Goal: Task Accomplishment & Management: Use online tool/utility

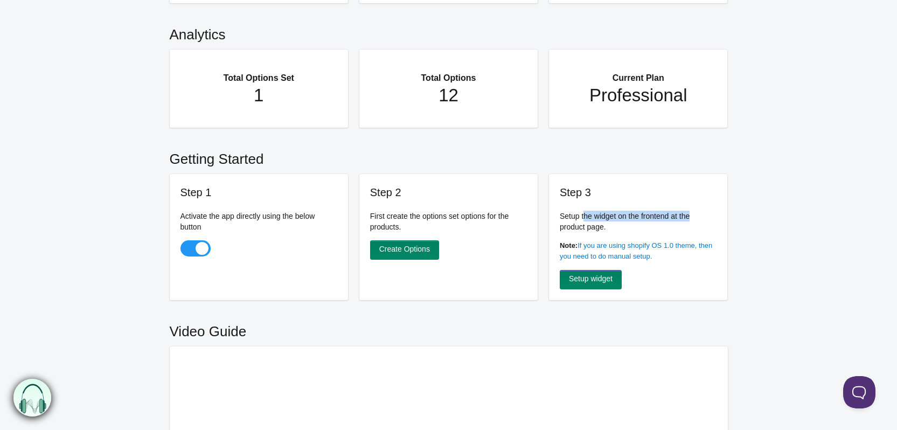
drag, startPoint x: 582, startPoint y: 219, endPoint x: 716, endPoint y: 218, distance: 133.5
click at [716, 218] on p "Setup the widget on the frontend at the product page." at bounding box center [638, 222] width 157 height 22
click at [610, 283] on link "Setup widget" at bounding box center [591, 279] width 62 height 19
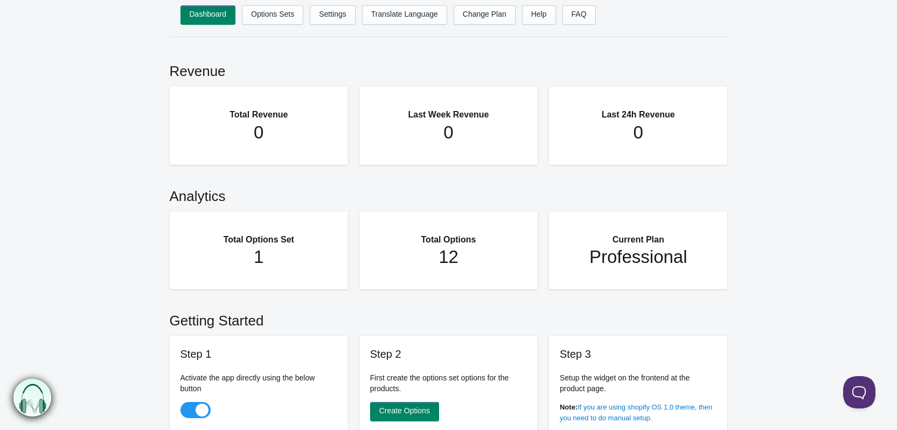
click at [39, 400] on img at bounding box center [32, 398] width 38 height 38
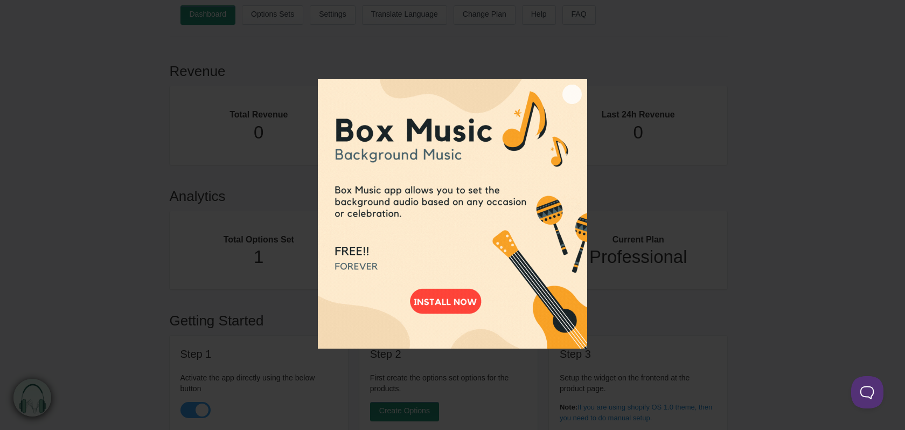
click at [570, 93] on button "×" at bounding box center [571, 94] width 19 height 19
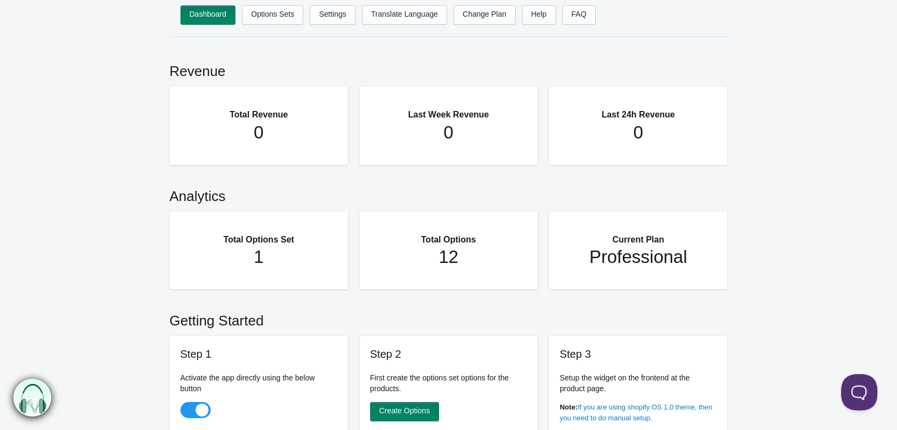
click at [862, 388] on button at bounding box center [857, 390] width 32 height 32
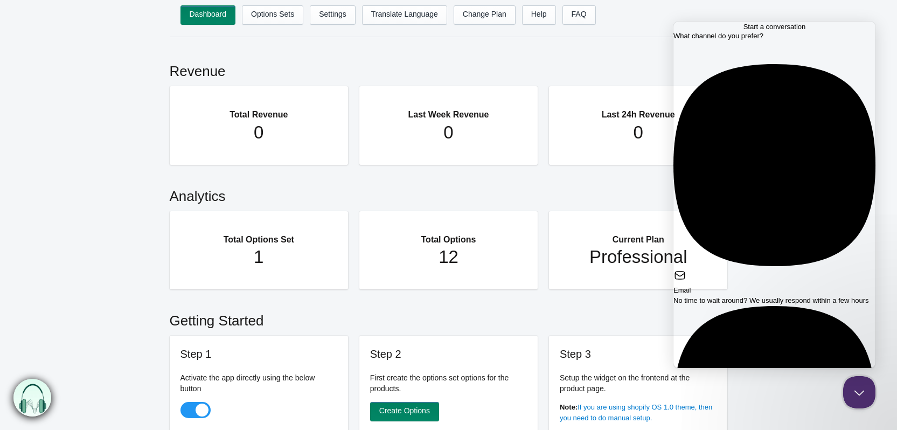
click at [791, 296] on span "No time to wait around? We usually respond within a few hours" at bounding box center [770, 300] width 195 height 8
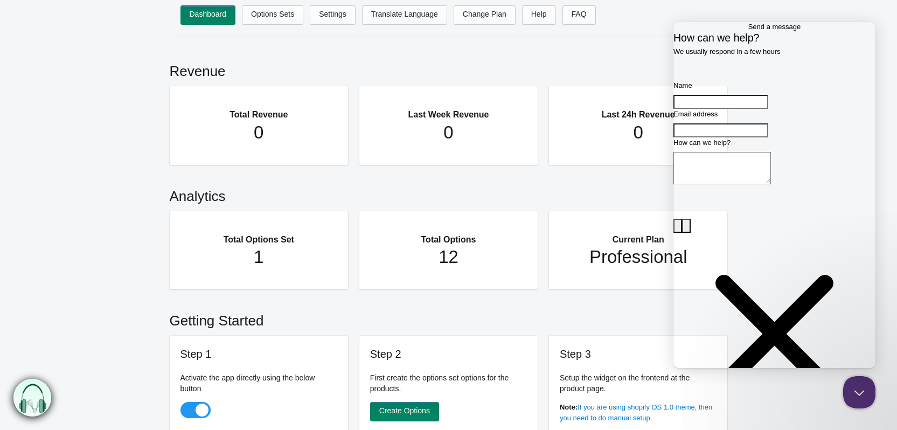
click at [753, 109] on input "Name" at bounding box center [720, 102] width 95 height 14
type input "I"
type input "[PERSON_NAME]"
type input "[EMAIL_ADDRESS][DOMAIN_NAME]"
click at [771, 184] on textarea "How can we help?" at bounding box center [721, 168] width 97 height 32
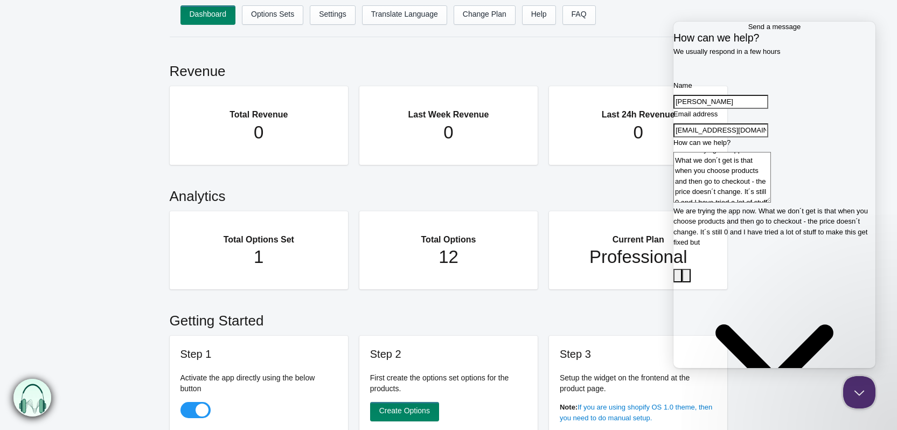
scroll to position [7, 0]
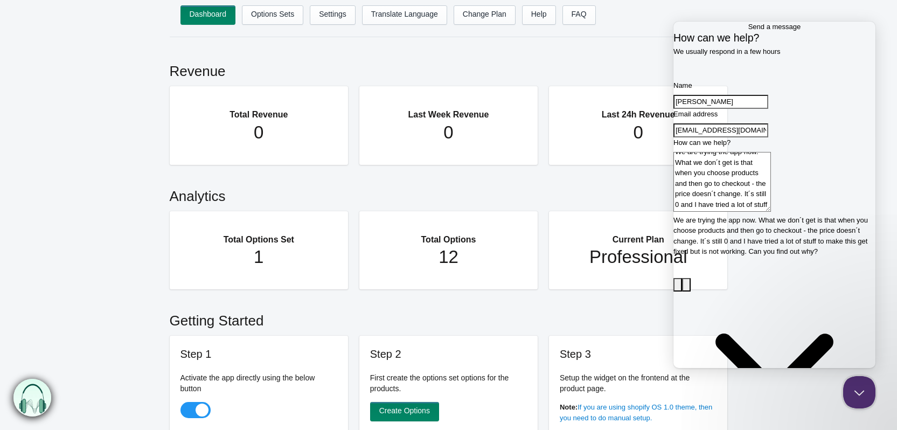
type textarea "We are trying the app now. What we don´t get is that when you choose products a…"
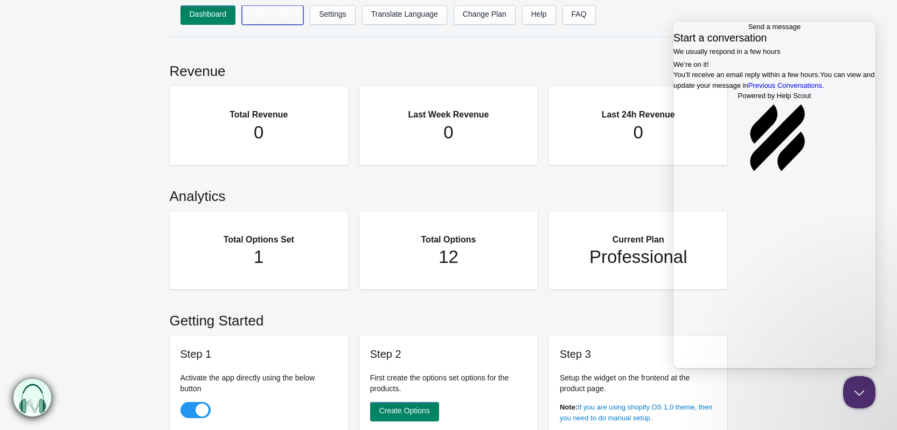
click at [293, 12] on link "Options Sets" at bounding box center [272, 14] width 61 height 19
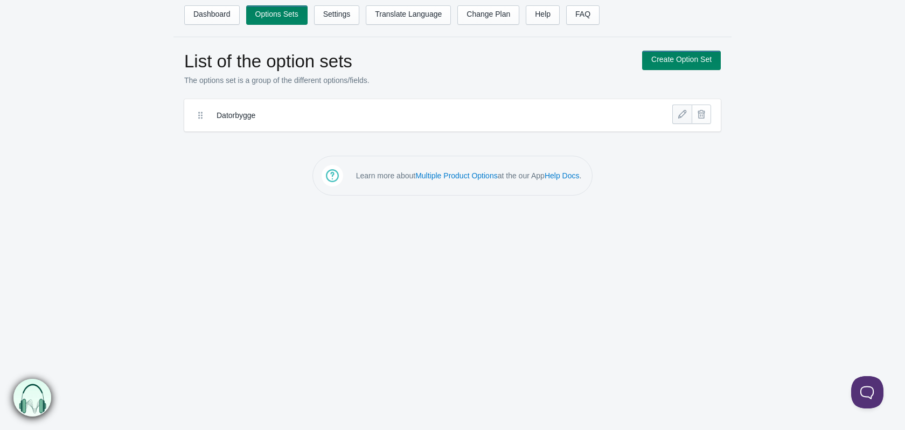
click at [676, 120] on link at bounding box center [681, 113] width 19 height 19
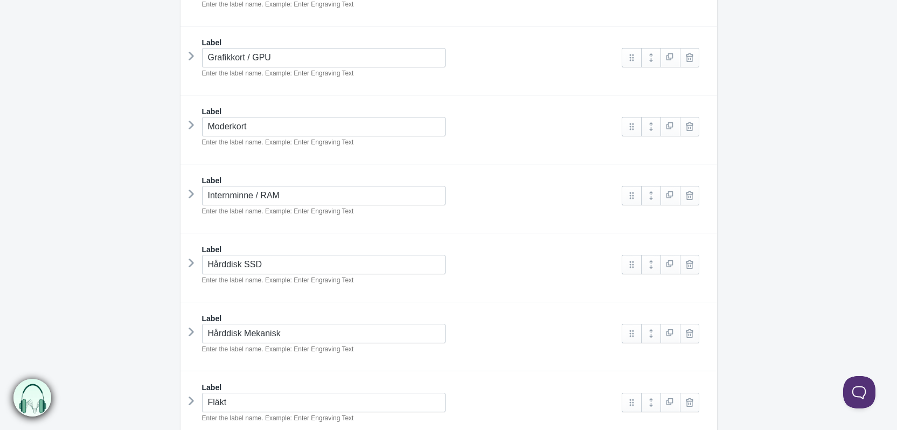
scroll to position [215, 0]
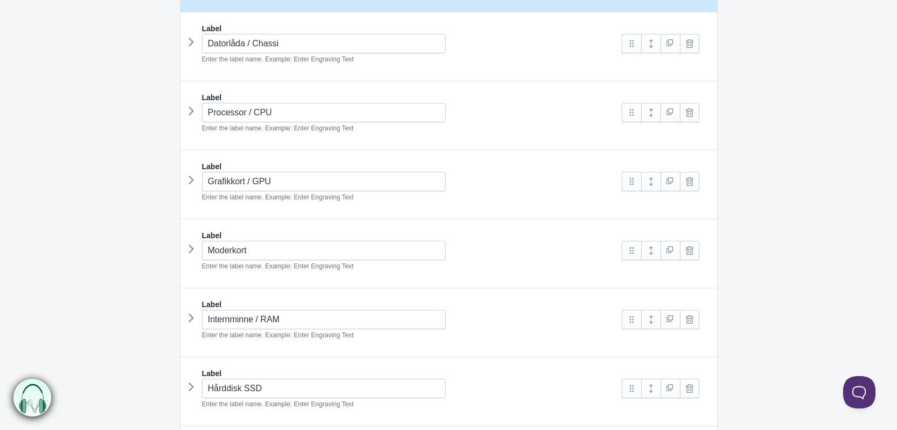
click at [191, 174] on icon at bounding box center [191, 180] width 0 height 16
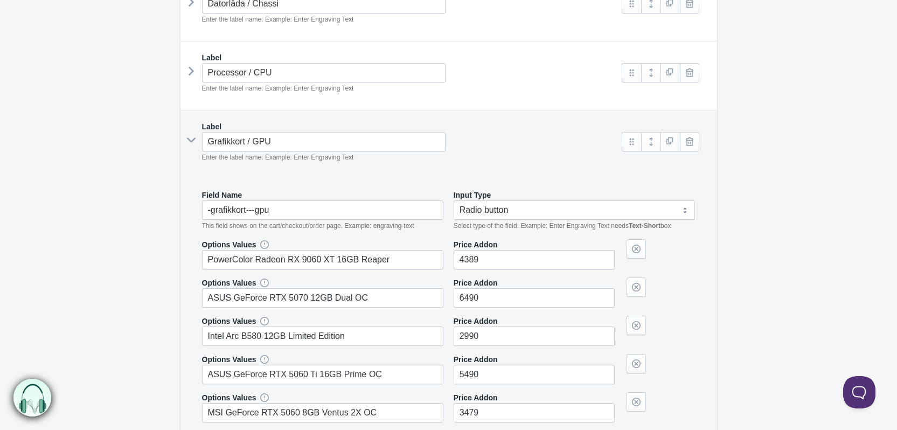
scroll to position [431, 0]
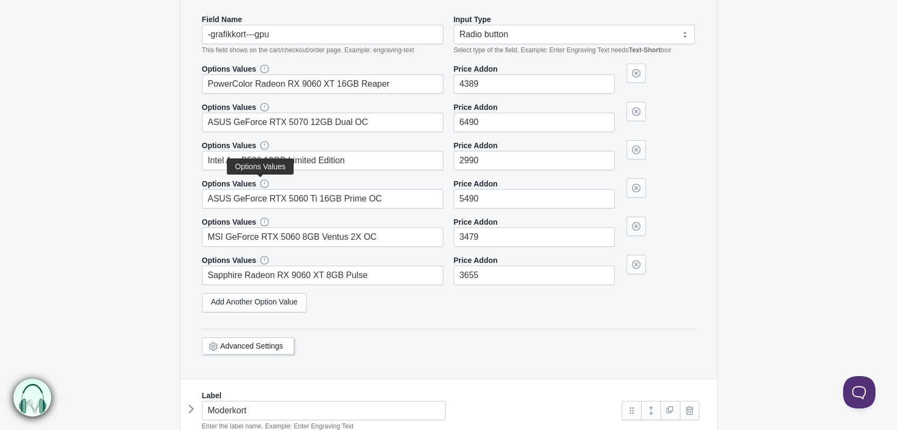
click at [264, 184] on icon at bounding box center [264, 184] width 0 height 0
click at [284, 338] on div "Advanced Settings" at bounding box center [248, 345] width 93 height 17
click at [283, 344] on div "Advanced Settings" at bounding box center [248, 345] width 93 height 17
click at [250, 341] on link "Advanced Settings" at bounding box center [251, 345] width 63 height 9
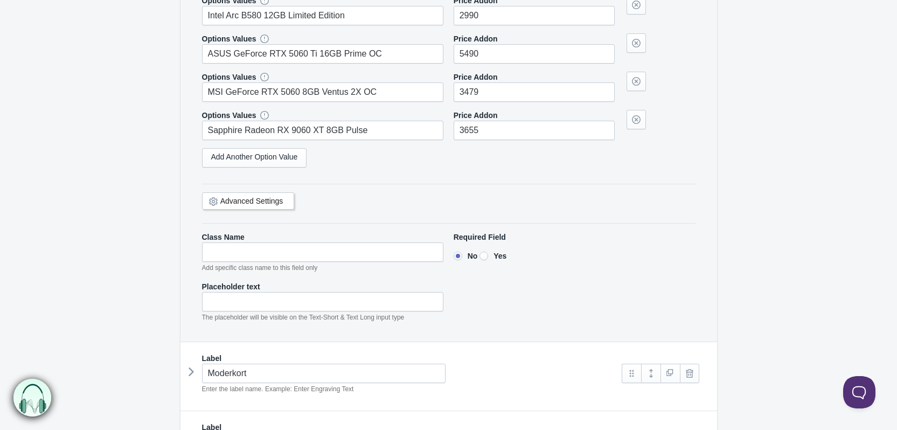
scroll to position [592, 0]
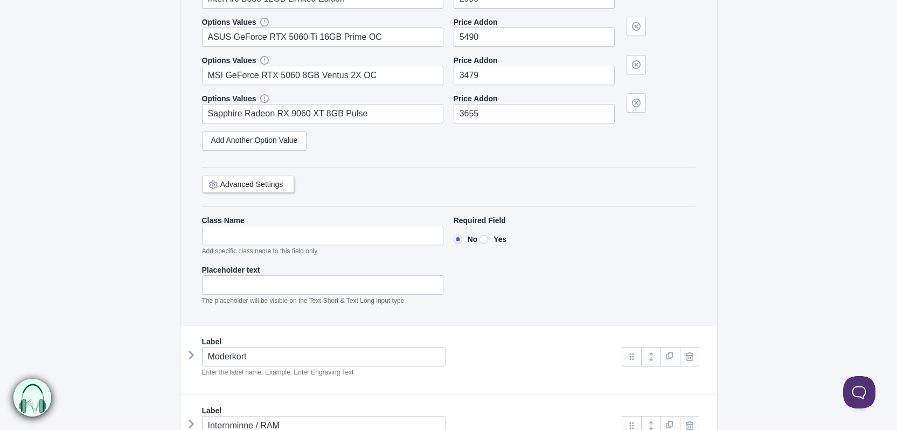
click at [488, 240] on input"] "Yes" at bounding box center [483, 239] width 9 height 9
radio input"] "true"
click at [453, 239] on input"] "No" at bounding box center [457, 239] width 9 height 9
radio input"] "true"
click at [314, 233] on input"] "text" at bounding box center [323, 235] width 242 height 19
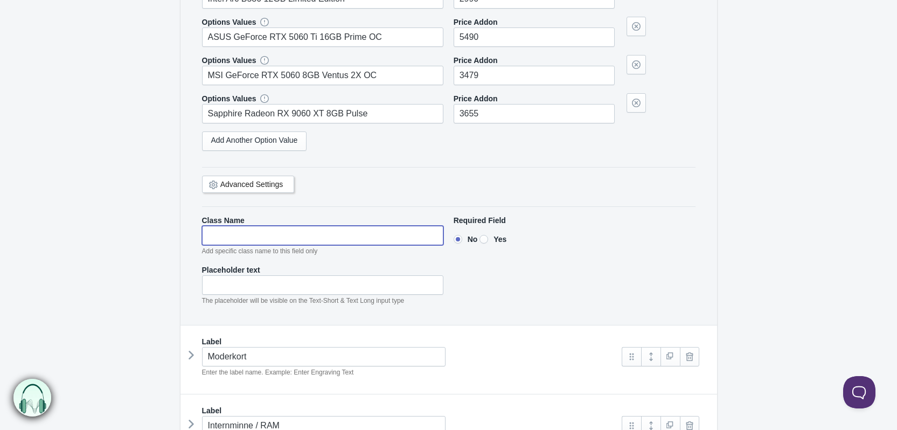
click at [260, 186] on link "Advanced Settings" at bounding box center [251, 184] width 63 height 9
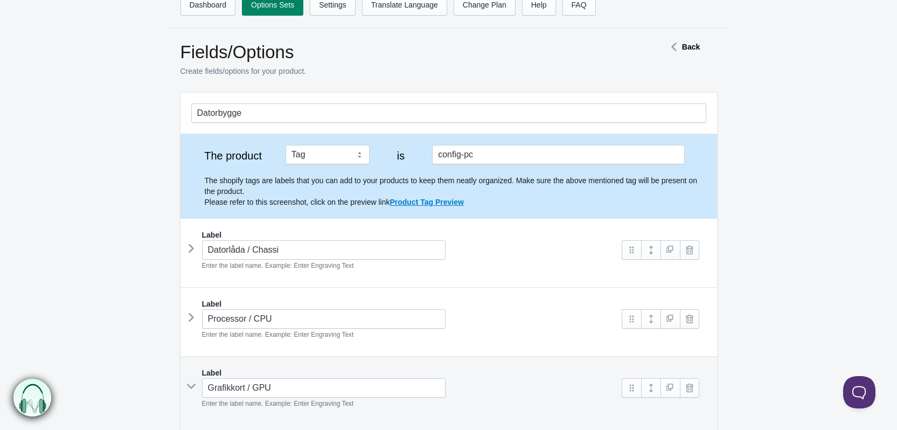
scroll to position [0, 0]
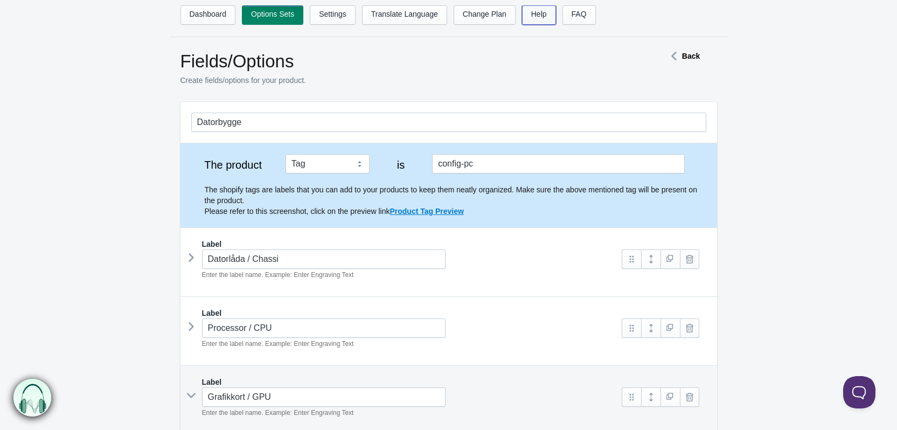
click at [544, 16] on link "Help" at bounding box center [539, 14] width 34 height 19
